Goal: Task Accomplishment & Management: Use online tool/utility

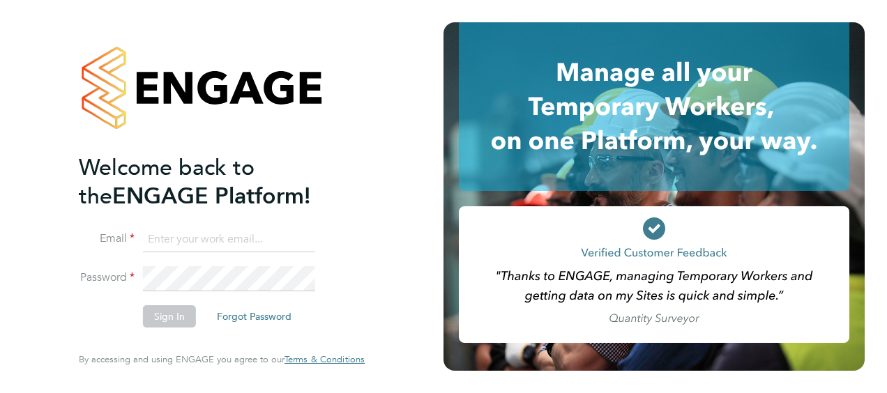
type input "kerry.asawla@thornbaker.co.uk"
click at [165, 315] on button "Sign In" at bounding box center [169, 317] width 53 height 22
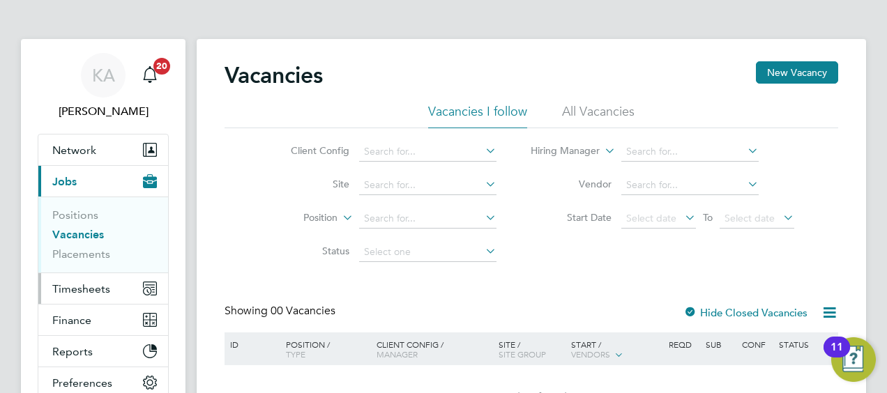
click at [85, 283] on span "Timesheets" at bounding box center [81, 289] width 58 height 13
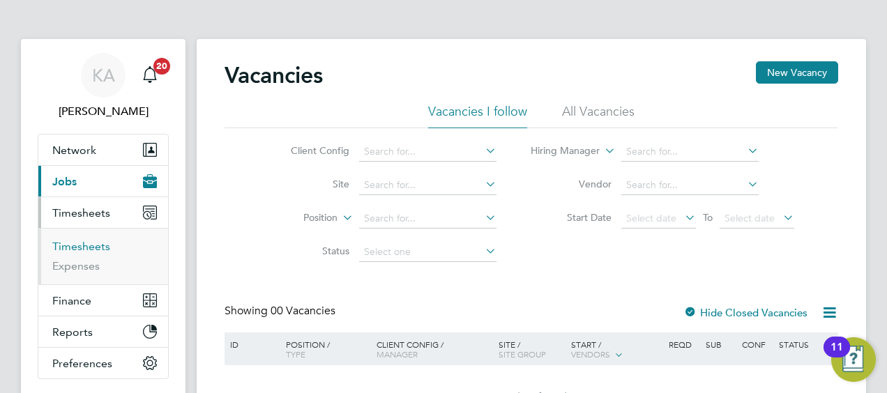
click at [89, 247] on link "Timesheets" at bounding box center [81, 246] width 58 height 13
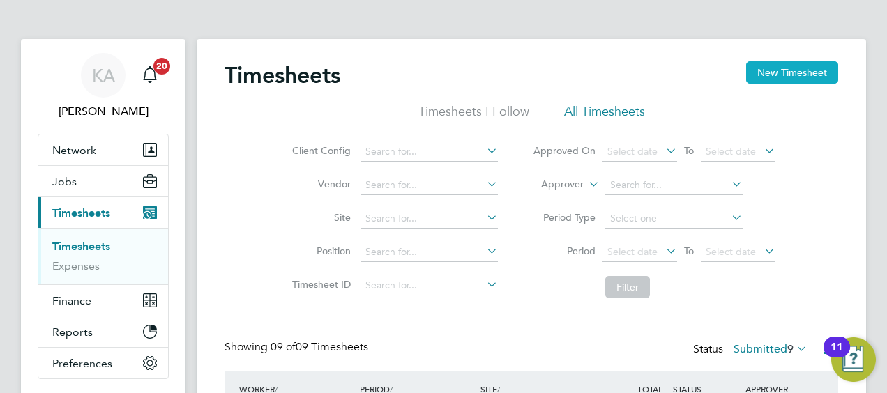
click at [794, 68] on button "New Timesheet" at bounding box center [792, 72] width 92 height 22
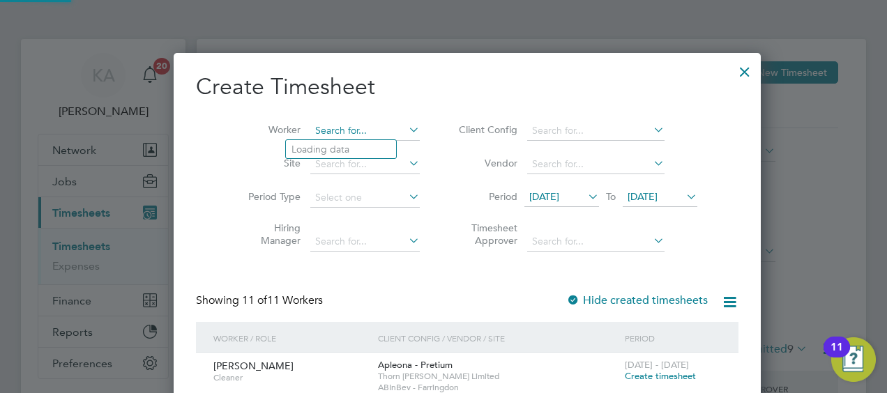
click at [339, 127] on input at bounding box center [365, 131] width 110 height 20
click at [372, 153] on b "Brewin" at bounding box center [387, 150] width 31 height 12
type input "[PERSON_NAME]"
click at [533, 198] on span "[DATE]" at bounding box center [545, 196] width 30 height 13
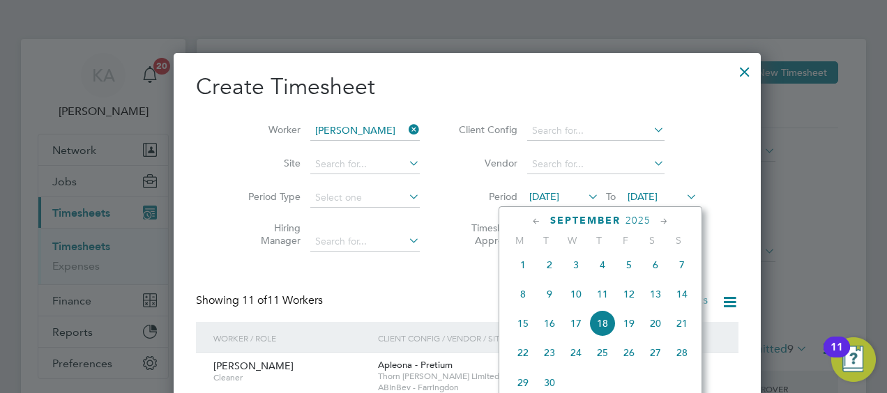
click at [523, 327] on span "15" at bounding box center [523, 323] width 27 height 27
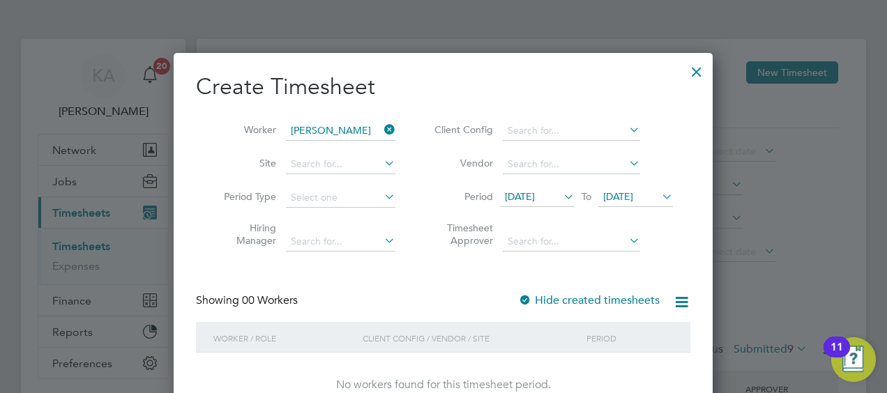
click at [693, 240] on div "Create Timesheet Worker [PERSON_NAME] Site Period Type Hiring Manager Client Co…" at bounding box center [443, 249] width 539 height 393
click at [698, 68] on div at bounding box center [696, 68] width 25 height 25
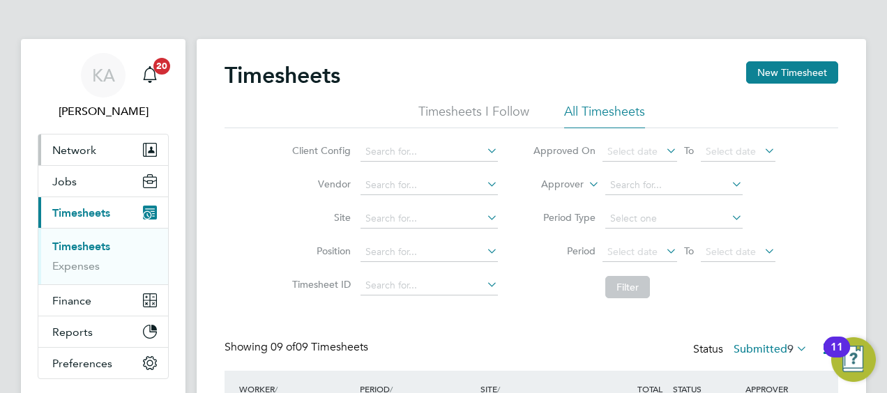
click at [82, 152] on span "Network" at bounding box center [74, 150] width 44 height 13
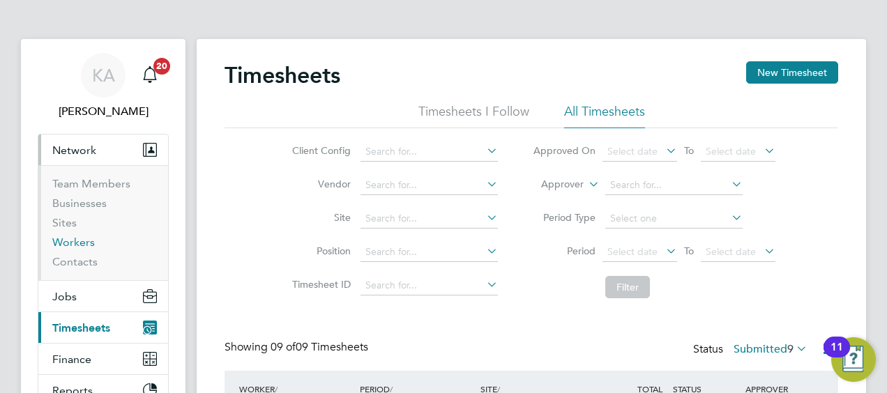
click at [68, 246] on link "Workers" at bounding box center [73, 242] width 43 height 13
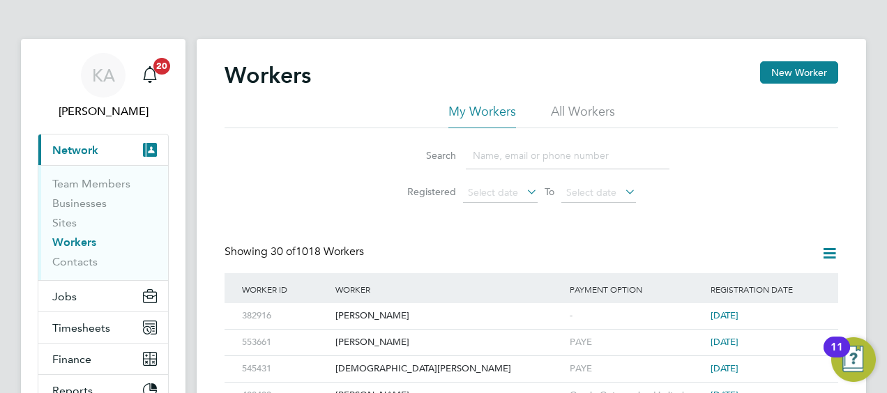
click at [533, 156] on input at bounding box center [568, 155] width 204 height 27
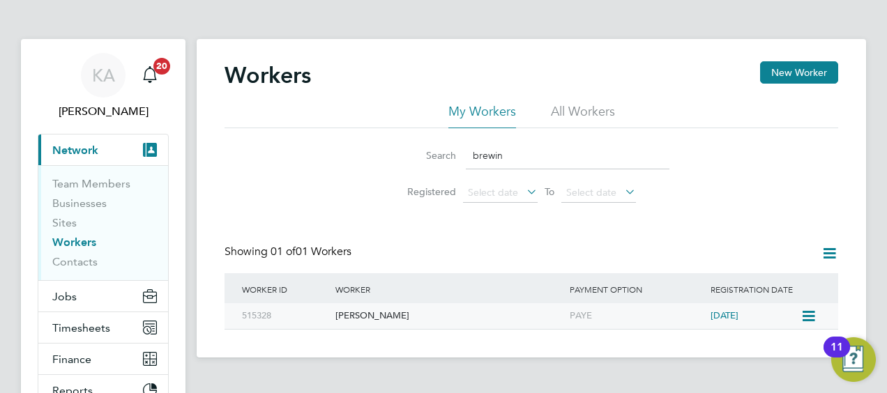
type input "brewin"
click at [360, 315] on div "[PERSON_NAME]" at bounding box center [449, 316] width 234 height 26
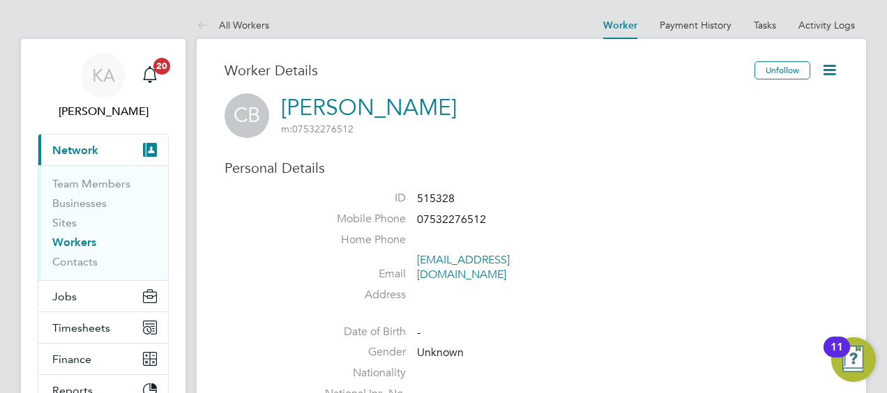
click at [689, 325] on li "Date of Birth -" at bounding box center [573, 335] width 530 height 21
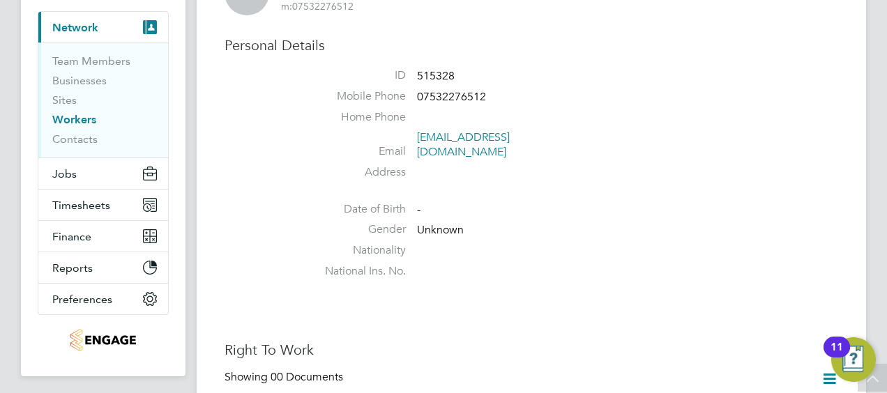
scroll to position [145, 0]
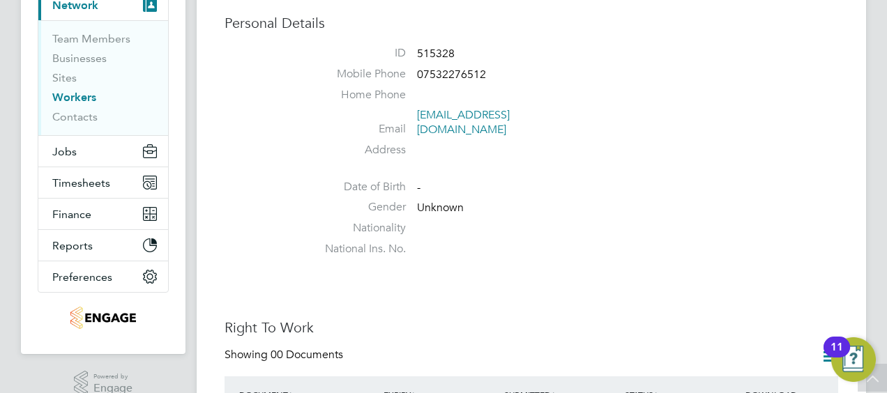
click at [715, 180] on li "Date of Birth -" at bounding box center [573, 190] width 530 height 21
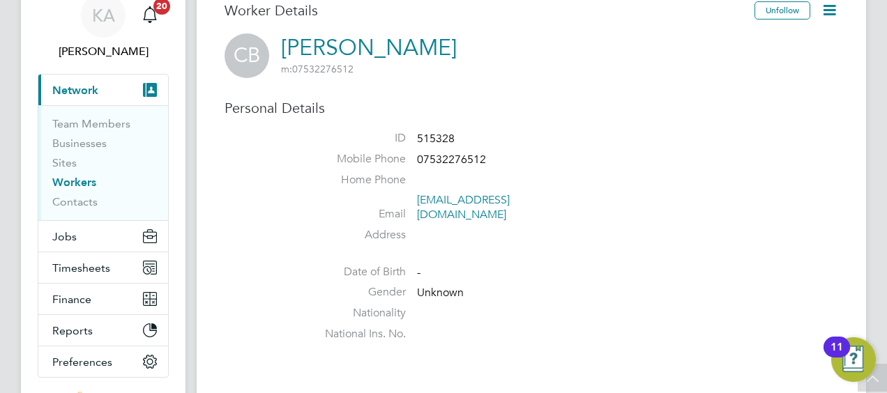
scroll to position [1, 63]
click at [829, 8] on icon at bounding box center [829, 9] width 17 height 17
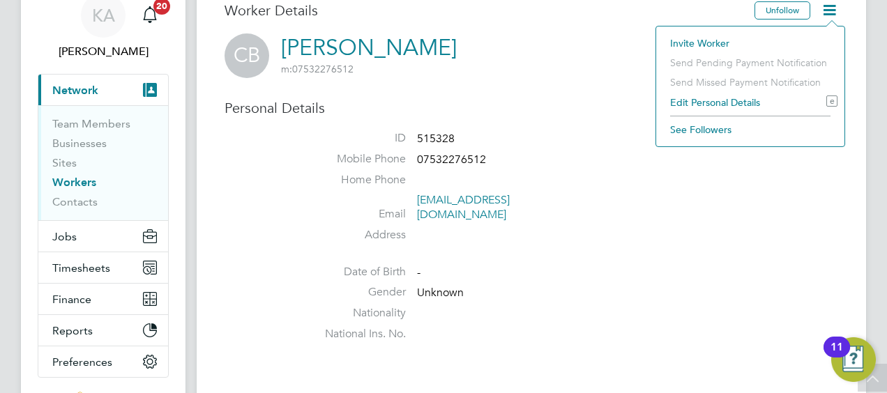
click at [709, 100] on li "Edit Personal Details e" at bounding box center [750, 103] width 174 height 20
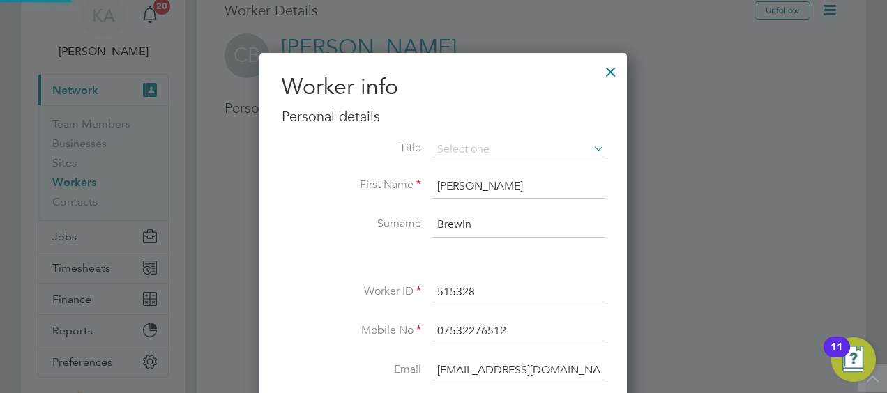
scroll to position [783, 368]
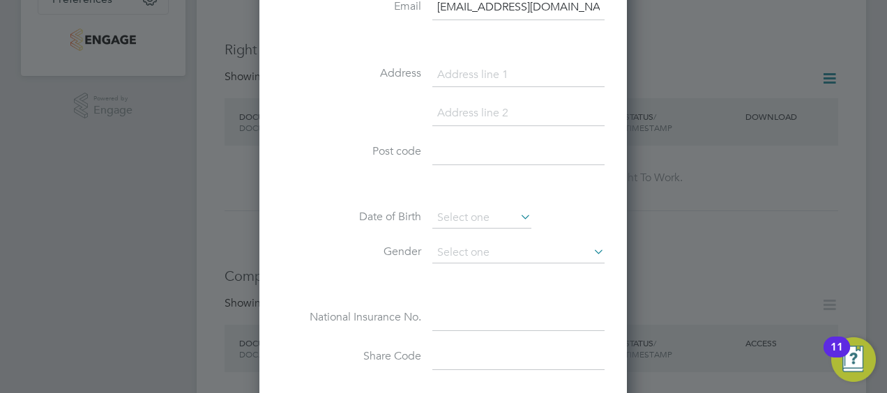
scroll to position [455, 0]
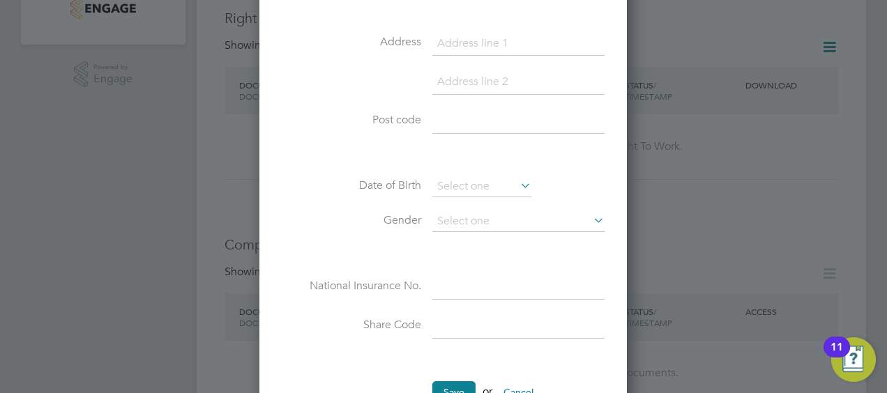
click at [833, 186] on div at bounding box center [443, 196] width 887 height 393
click at [521, 385] on button "Cancel" at bounding box center [519, 393] width 52 height 22
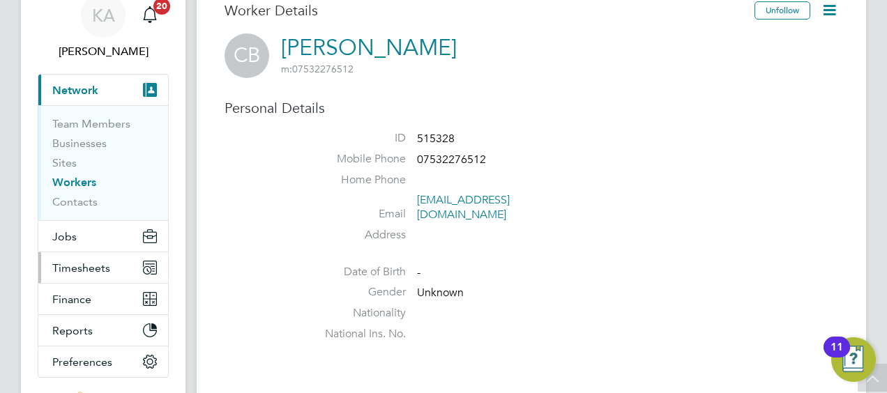
scroll to position [60, 0]
click at [67, 232] on span "Jobs" at bounding box center [64, 236] width 24 height 13
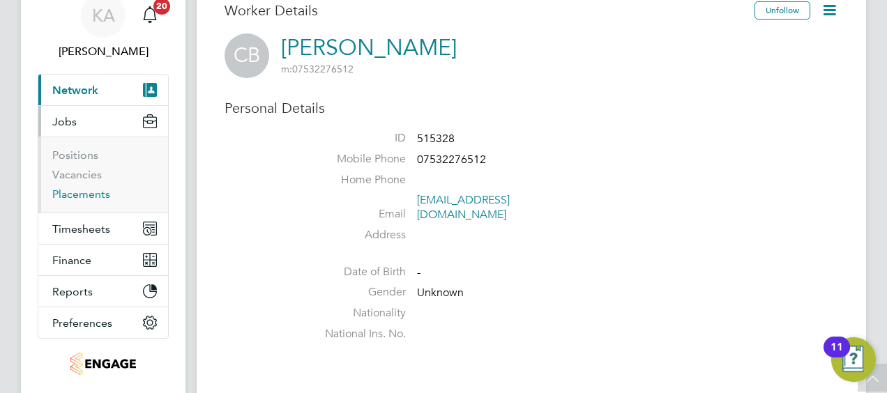
click at [84, 193] on link "Placements" at bounding box center [81, 194] width 58 height 13
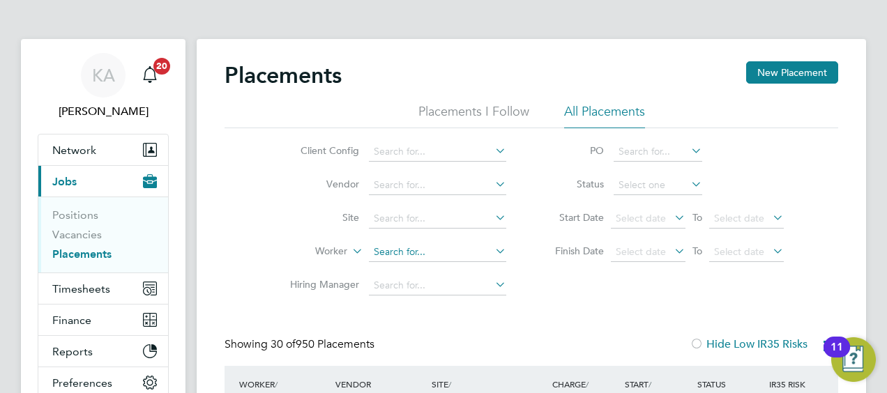
click at [404, 257] on input at bounding box center [437, 253] width 137 height 20
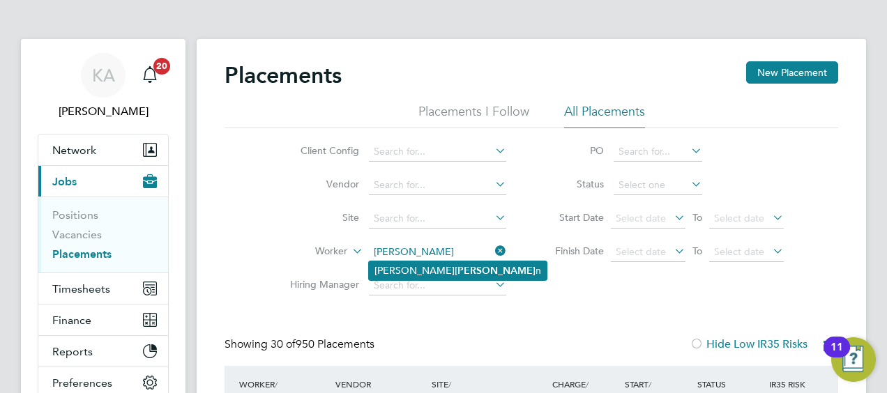
click at [455, 270] on b "Brewi" at bounding box center [495, 271] width 81 height 12
type input "[PERSON_NAME]"
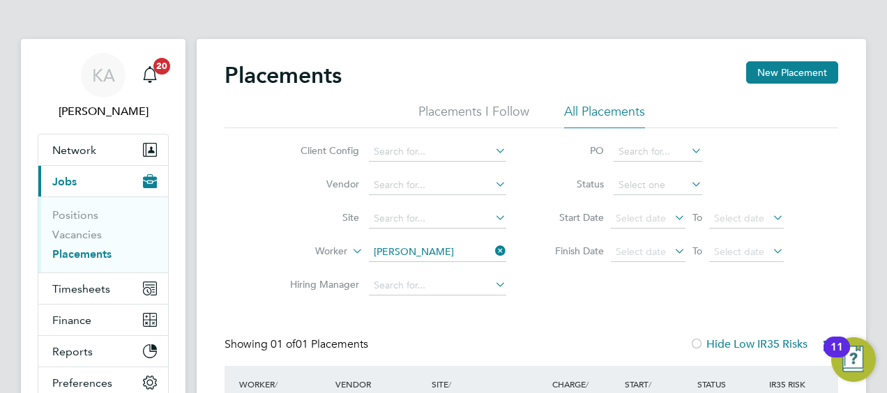
click at [585, 328] on div "Placements New Placement Placements I Follow All Placements Client Config Vendo…" at bounding box center [532, 282] width 614 height 442
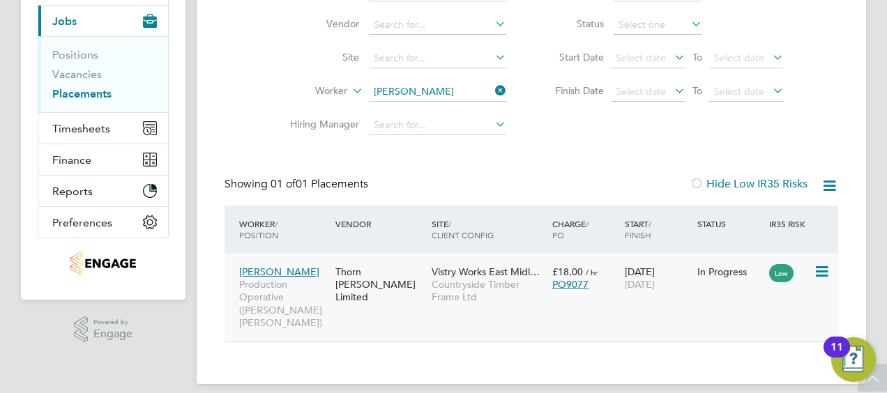
click at [263, 267] on span "[PERSON_NAME]" at bounding box center [279, 272] width 80 height 13
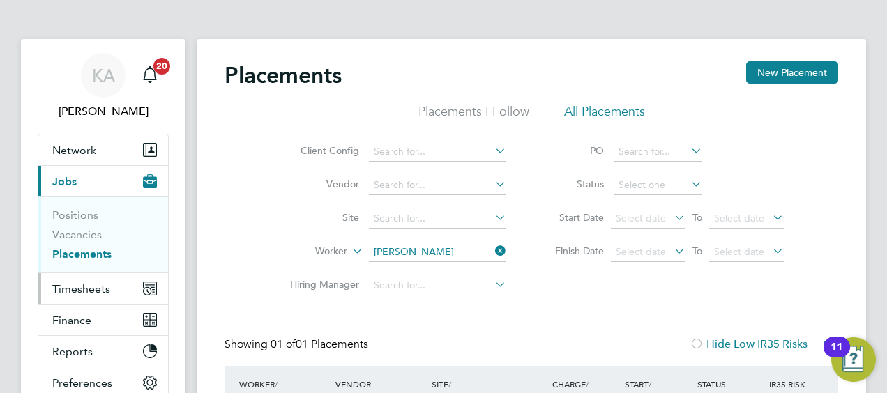
drag, startPoint x: 89, startPoint y: 285, endPoint x: 96, endPoint y: 285, distance: 7.0
click at [91, 285] on span "Timesheets" at bounding box center [81, 289] width 58 height 13
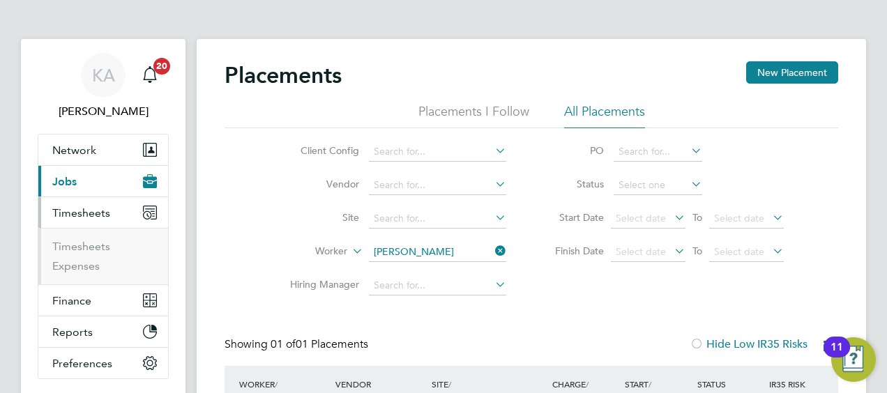
click at [113, 213] on button "Timesheets" at bounding box center [103, 212] width 130 height 31
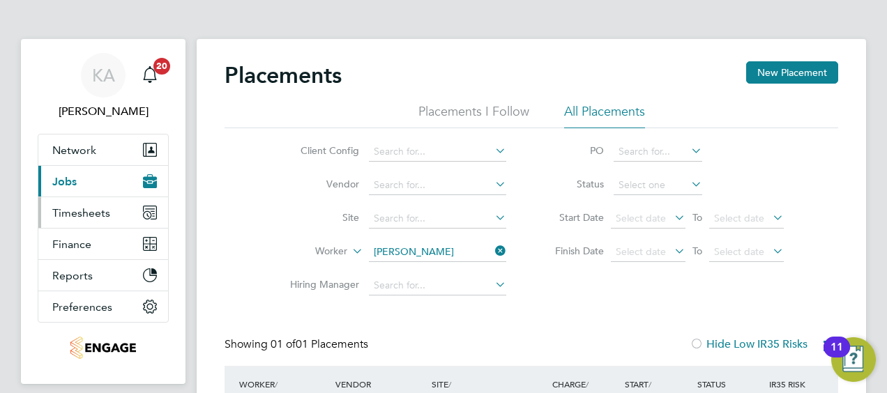
click at [102, 218] on span "Timesheets" at bounding box center [81, 213] width 58 height 13
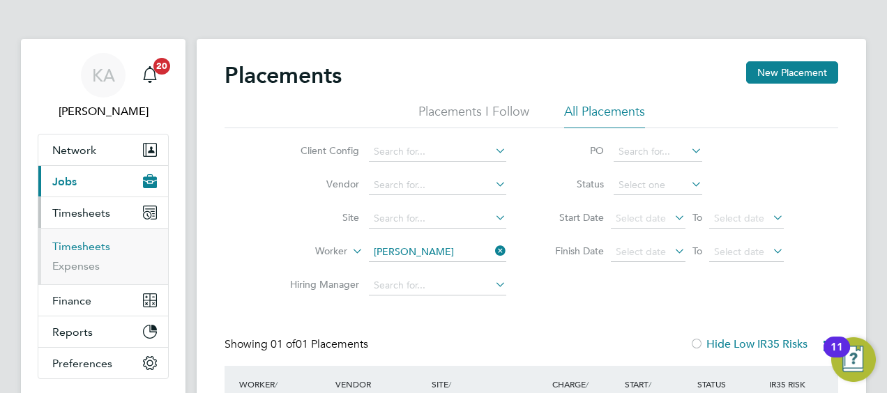
drag, startPoint x: 87, startPoint y: 246, endPoint x: 99, endPoint y: 246, distance: 11.9
click at [87, 246] on link "Timesheets" at bounding box center [81, 246] width 58 height 13
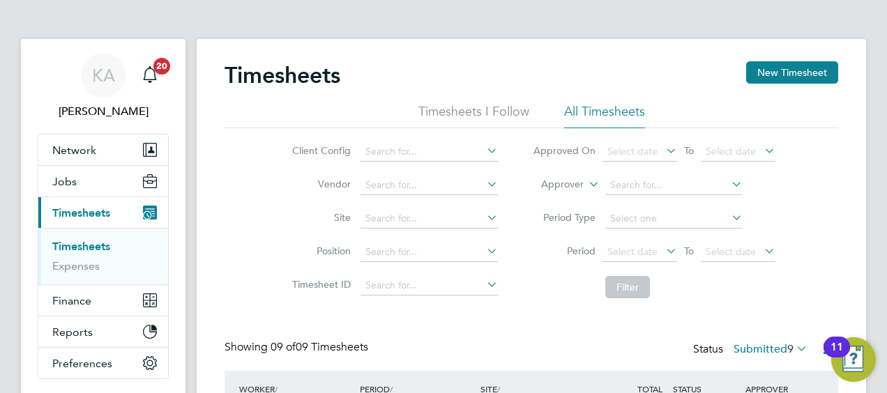
click at [762, 345] on label "Submitted 9" at bounding box center [771, 350] width 74 height 14
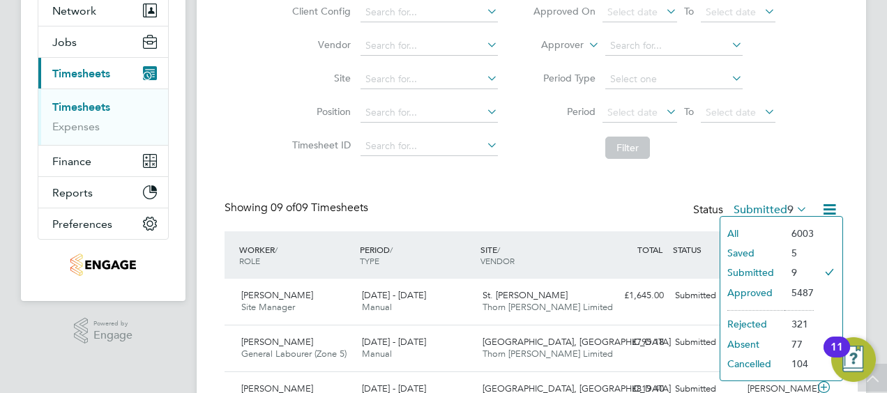
click at [745, 292] on li "Approved" at bounding box center [753, 293] width 64 height 20
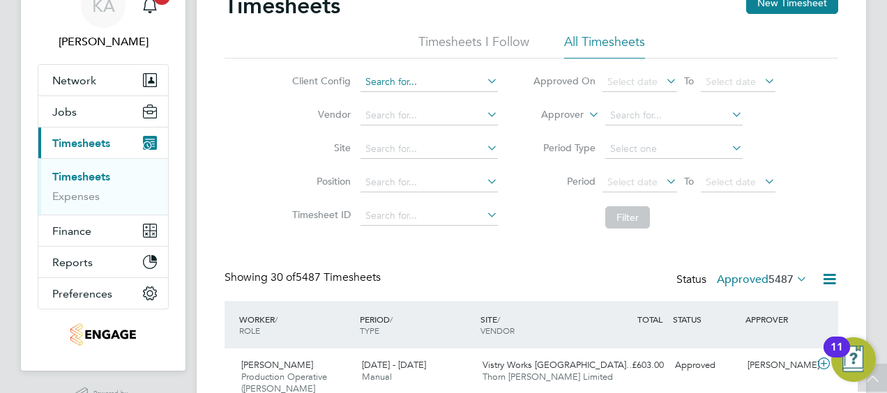
click at [414, 85] on input at bounding box center [429, 83] width 137 height 20
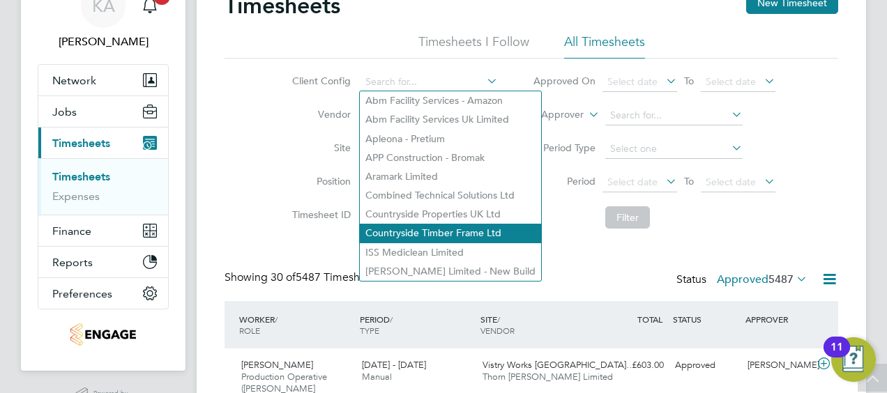
click at [416, 237] on li "Countryside Timber Frame Ltd" at bounding box center [450, 233] width 181 height 19
type input "Countryside Timber Frame Ltd"
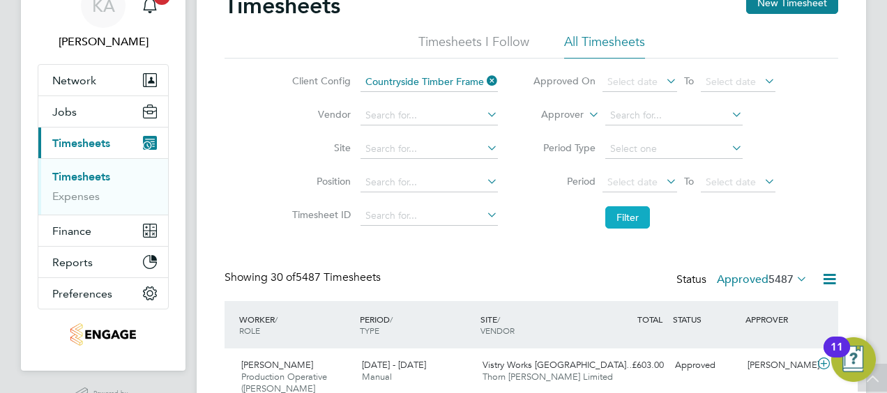
click at [631, 220] on button "Filter" at bounding box center [628, 218] width 45 height 22
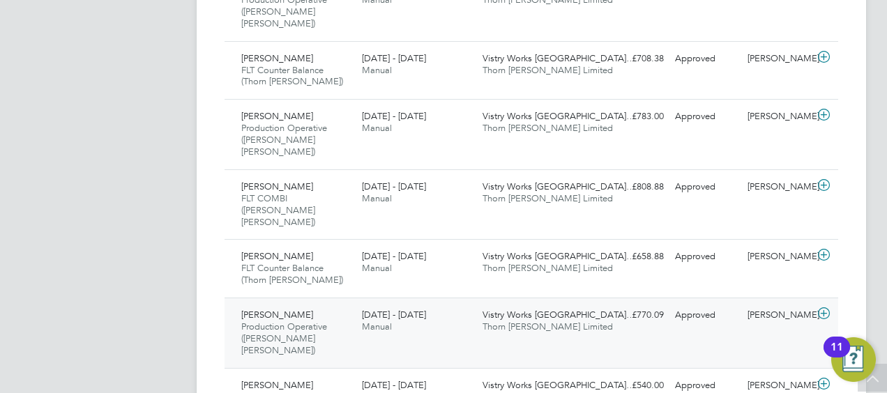
click at [568, 304] on div "Vistry Works East Midla… Thorn Baker Limited" at bounding box center [537, 321] width 121 height 35
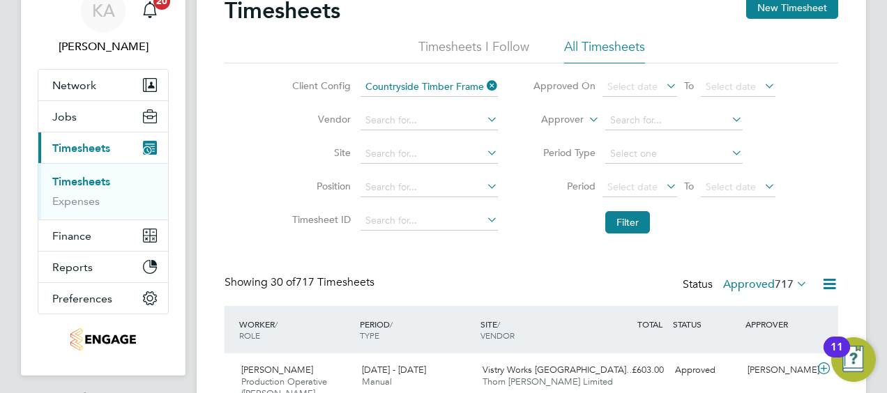
scroll to position [140, 0]
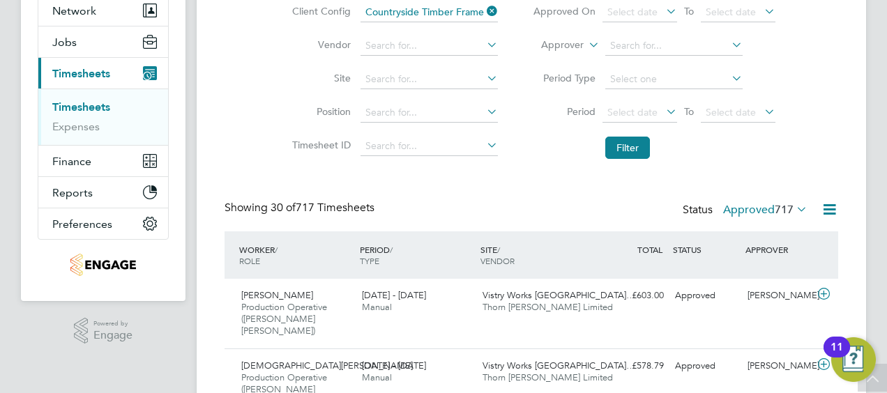
click at [827, 209] on icon at bounding box center [829, 209] width 17 height 17
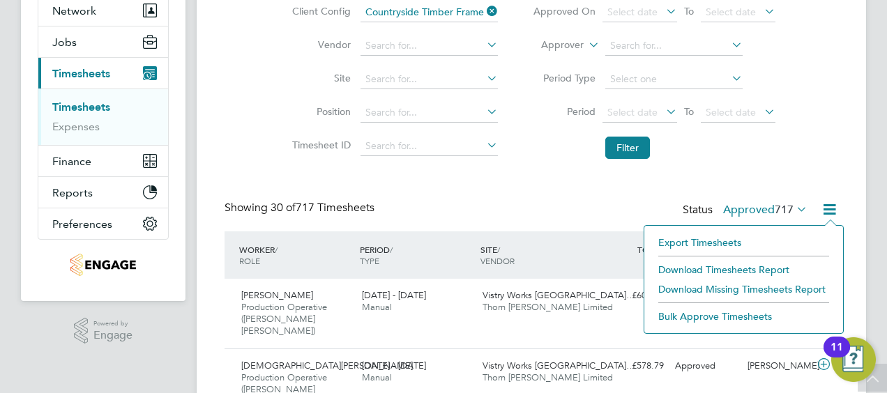
click at [696, 271] on li "Download Timesheets Report" at bounding box center [744, 270] width 185 height 20
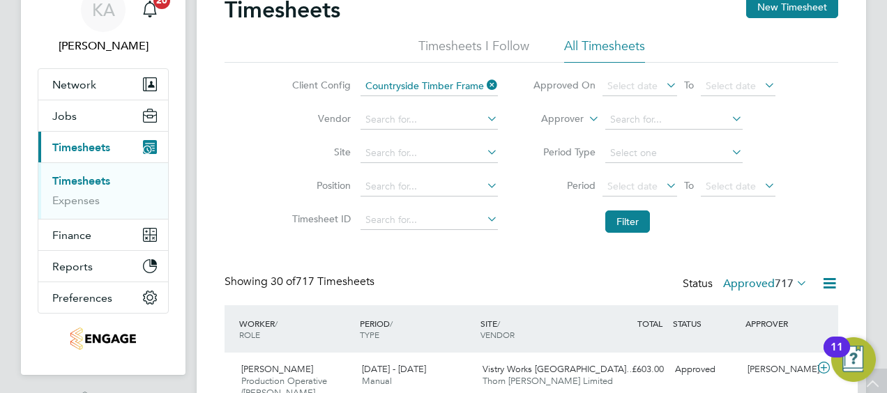
scroll to position [0, 0]
